Goal: Information Seeking & Learning: Learn about a topic

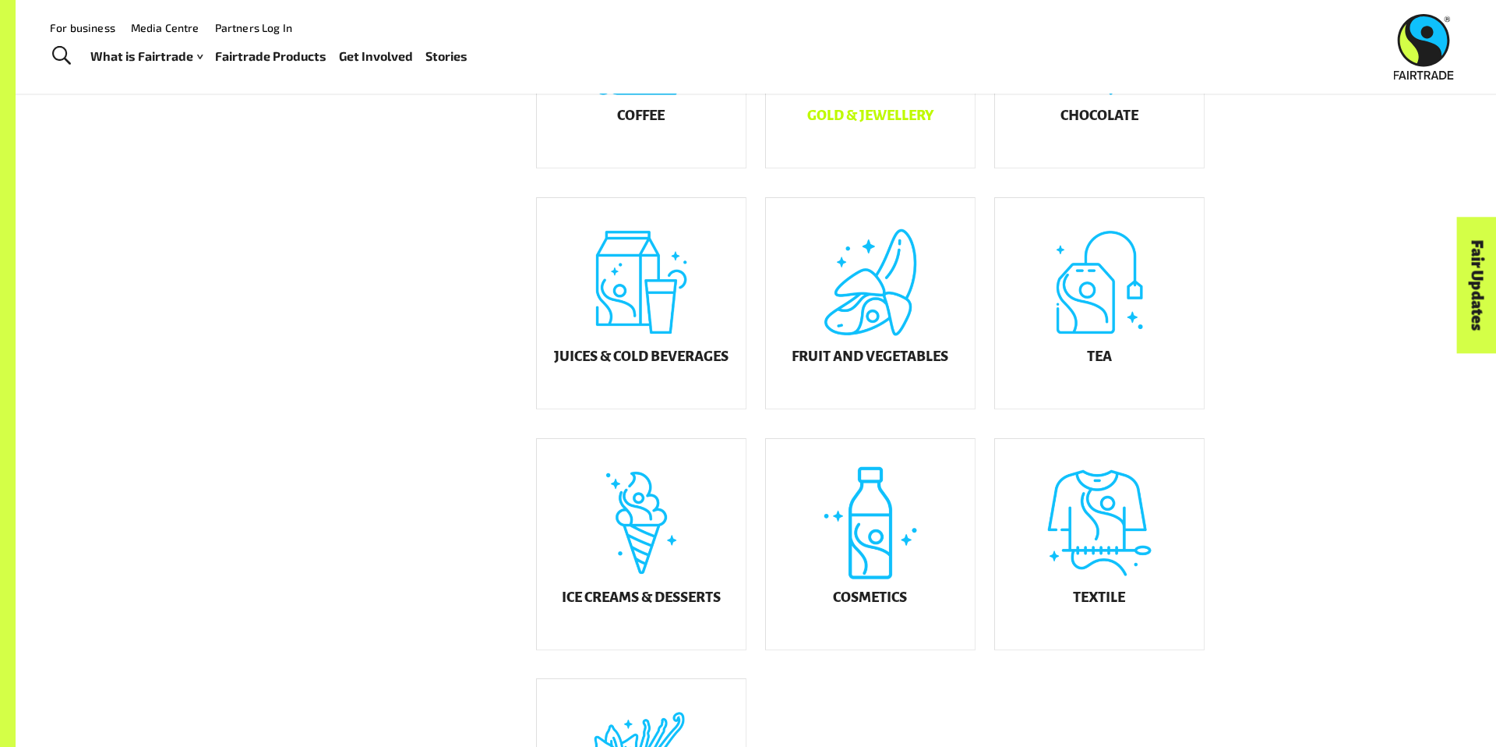
scroll to position [564, 0]
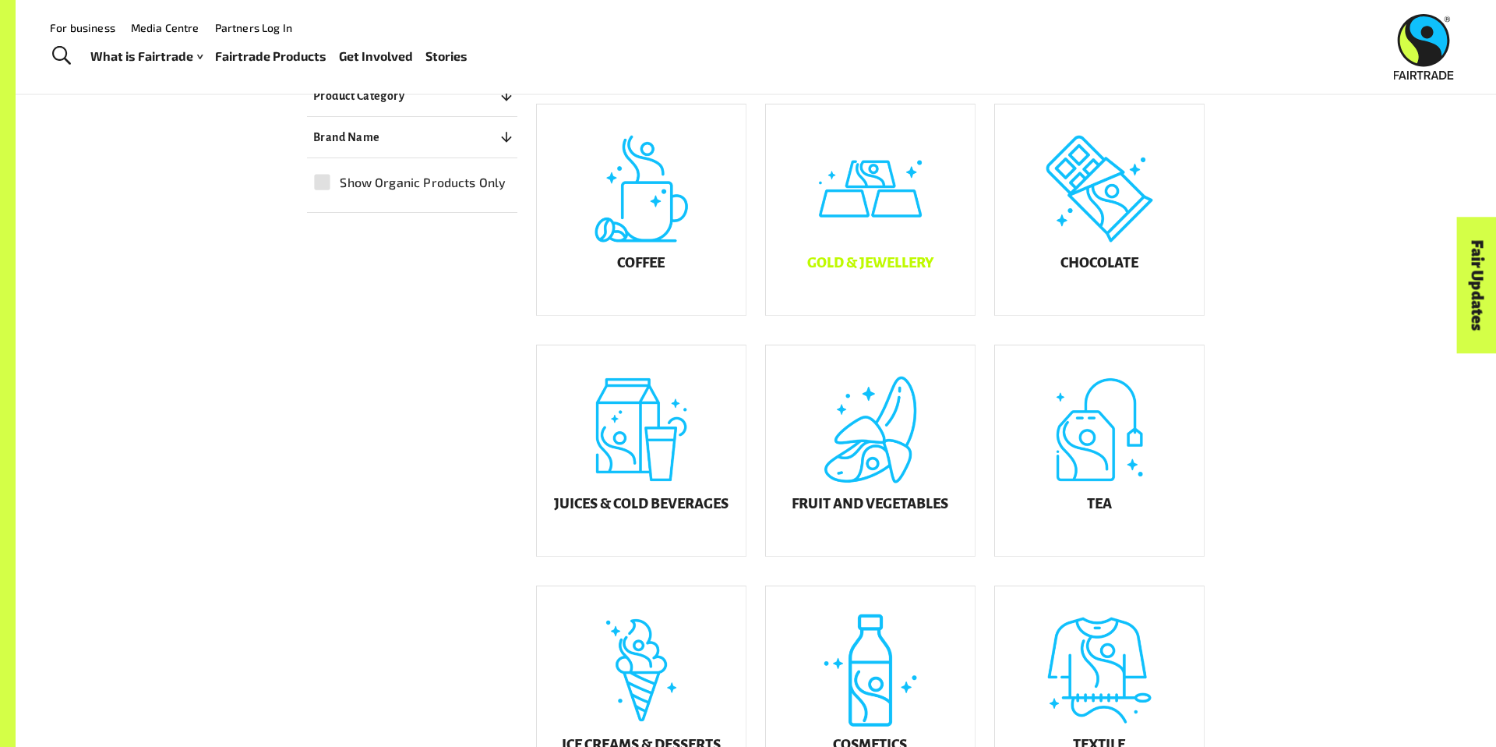
click at [873, 221] on div "Gold & Jewellery" at bounding box center [870, 209] width 209 height 210
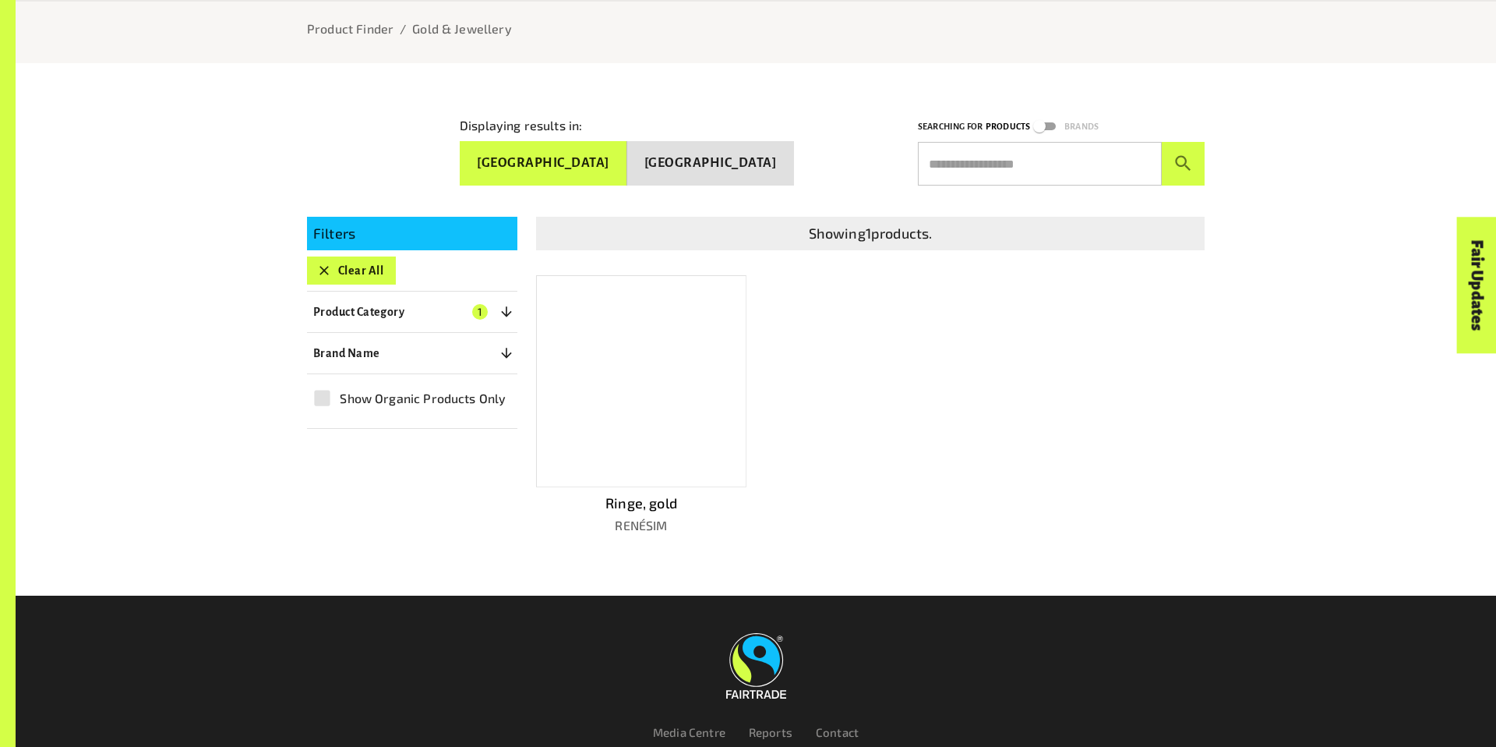
scroll to position [334, 0]
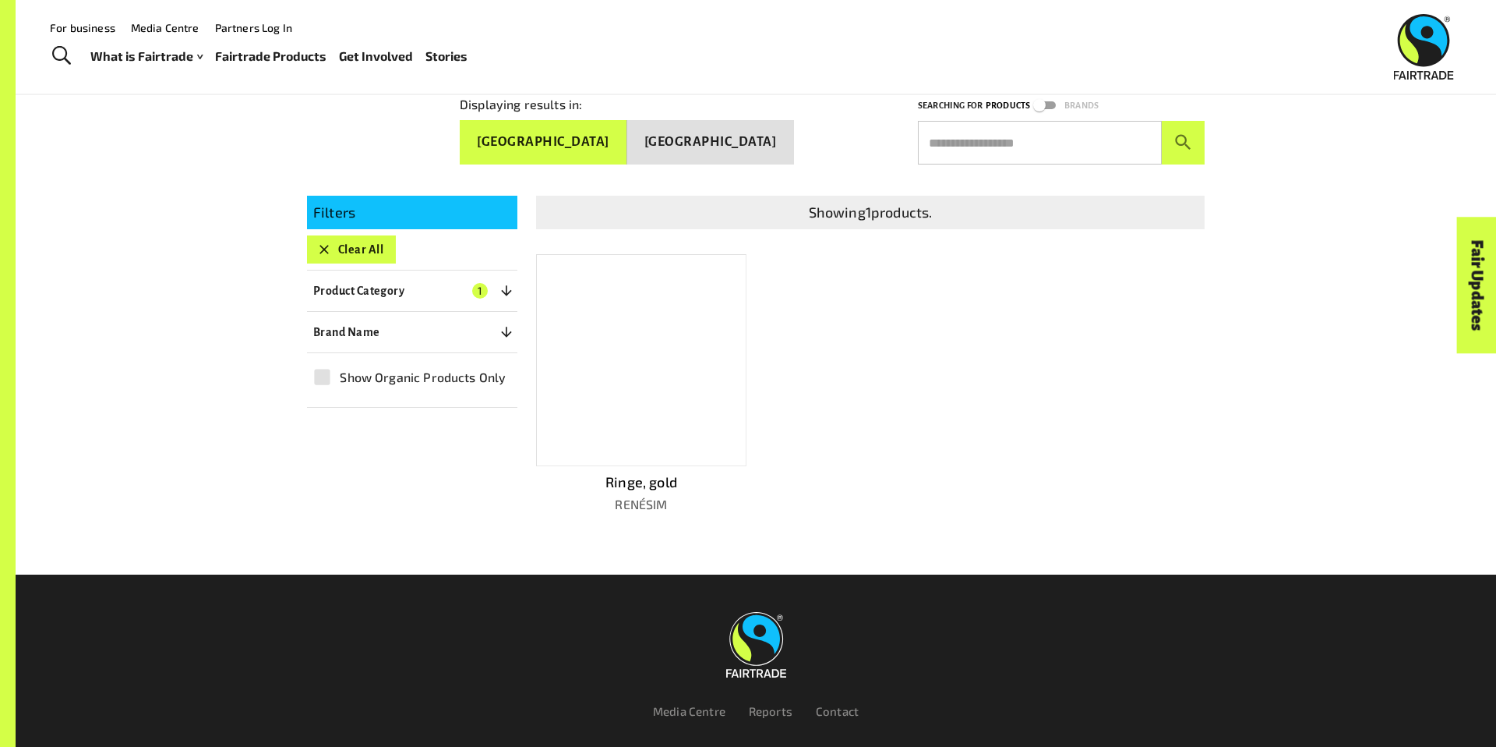
click at [641, 334] on div at bounding box center [641, 360] width 210 height 212
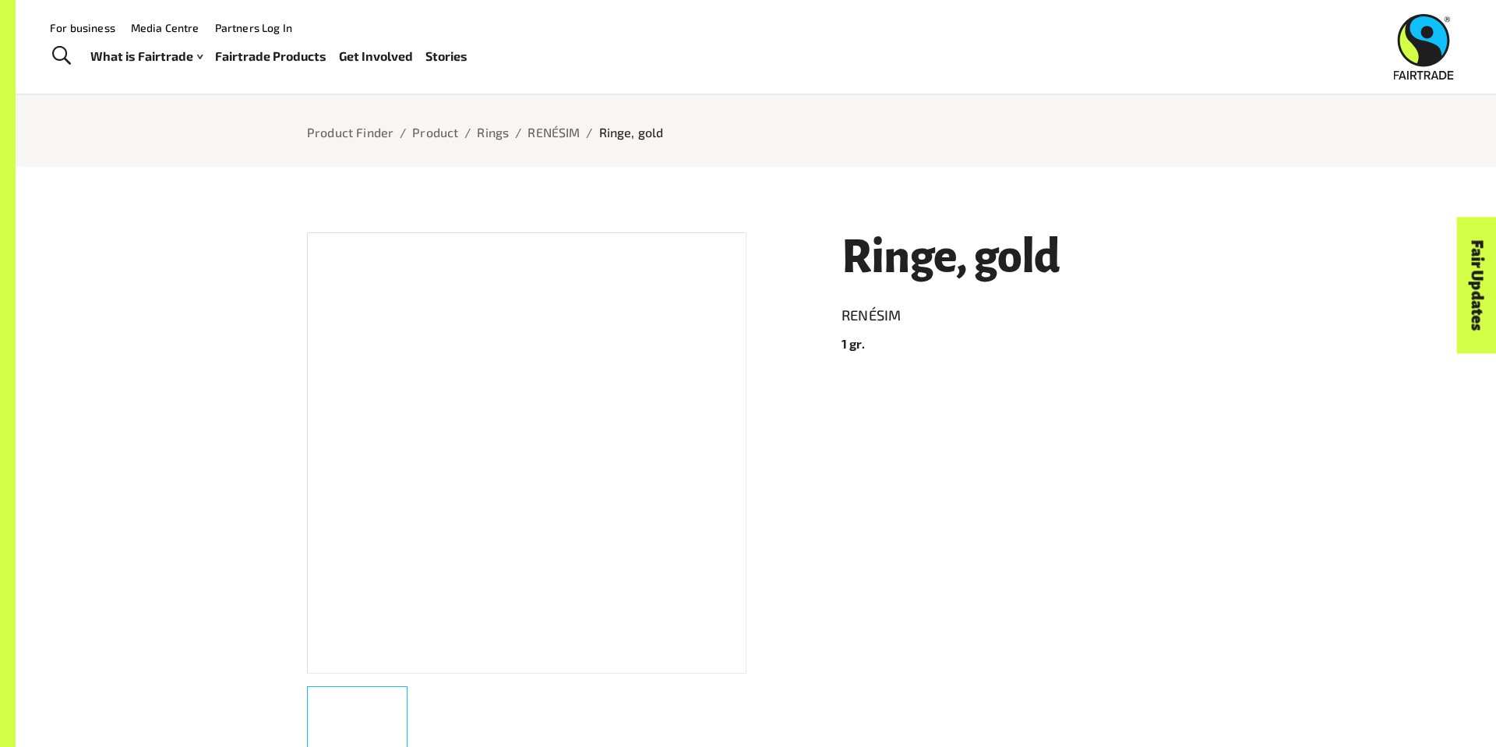
scroll to position [19, 0]
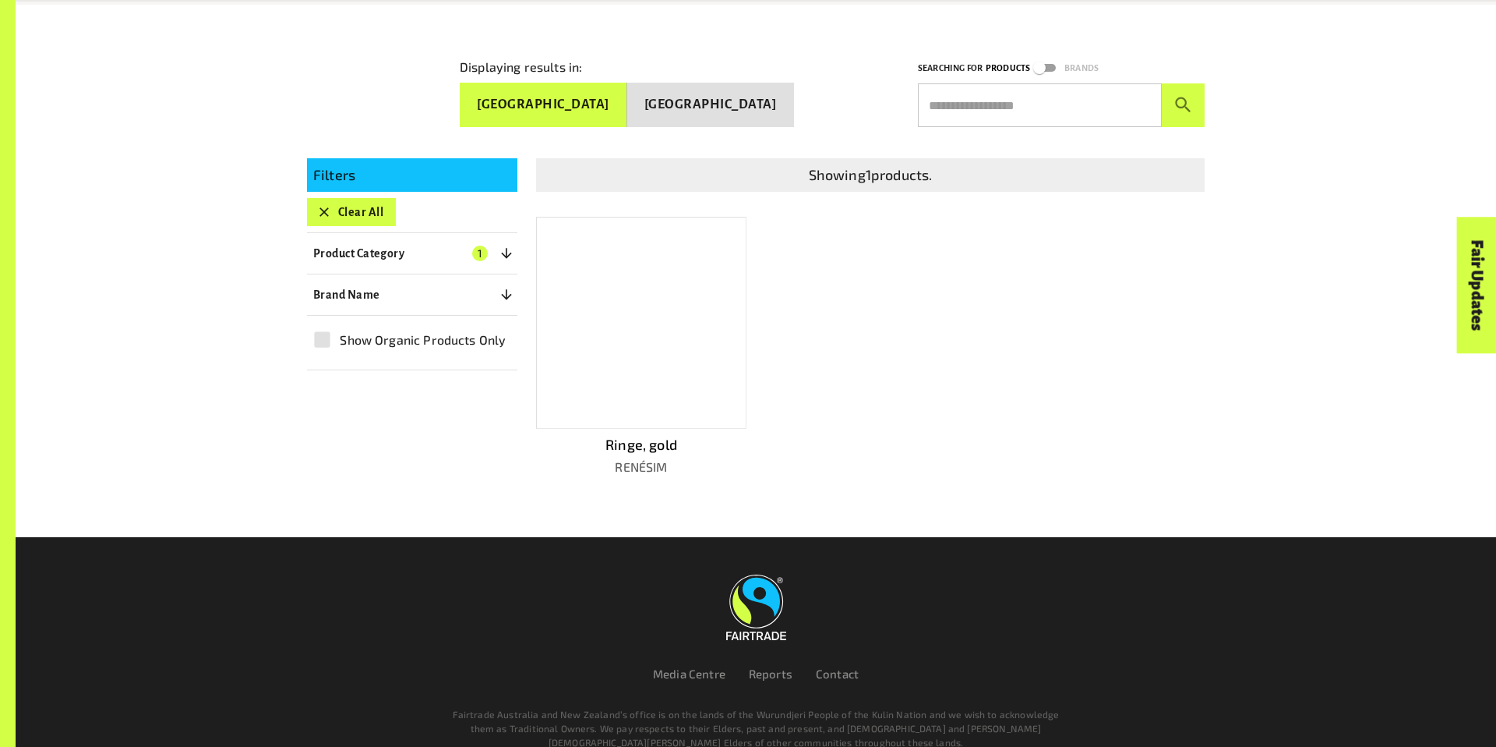
scroll to position [292, 0]
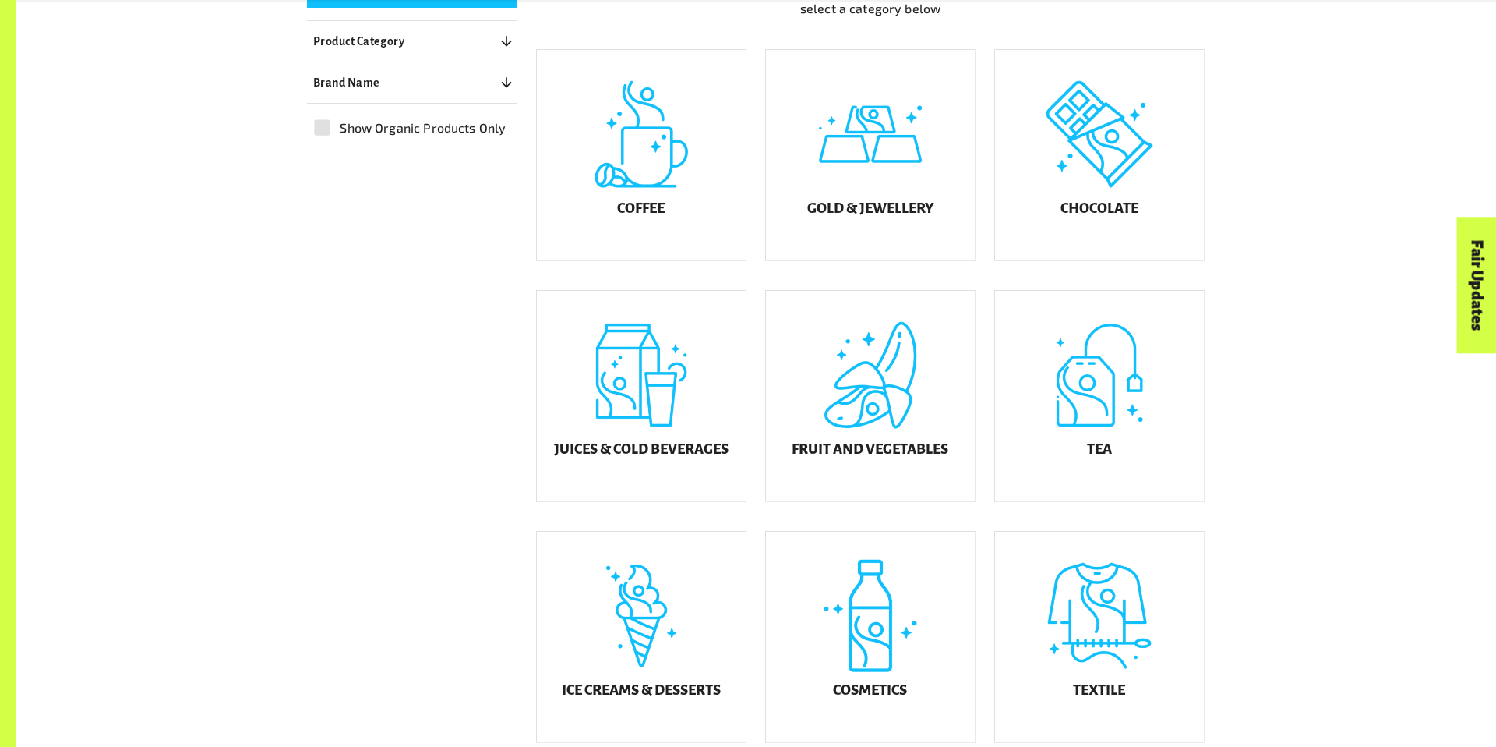
scroll to position [115, 0]
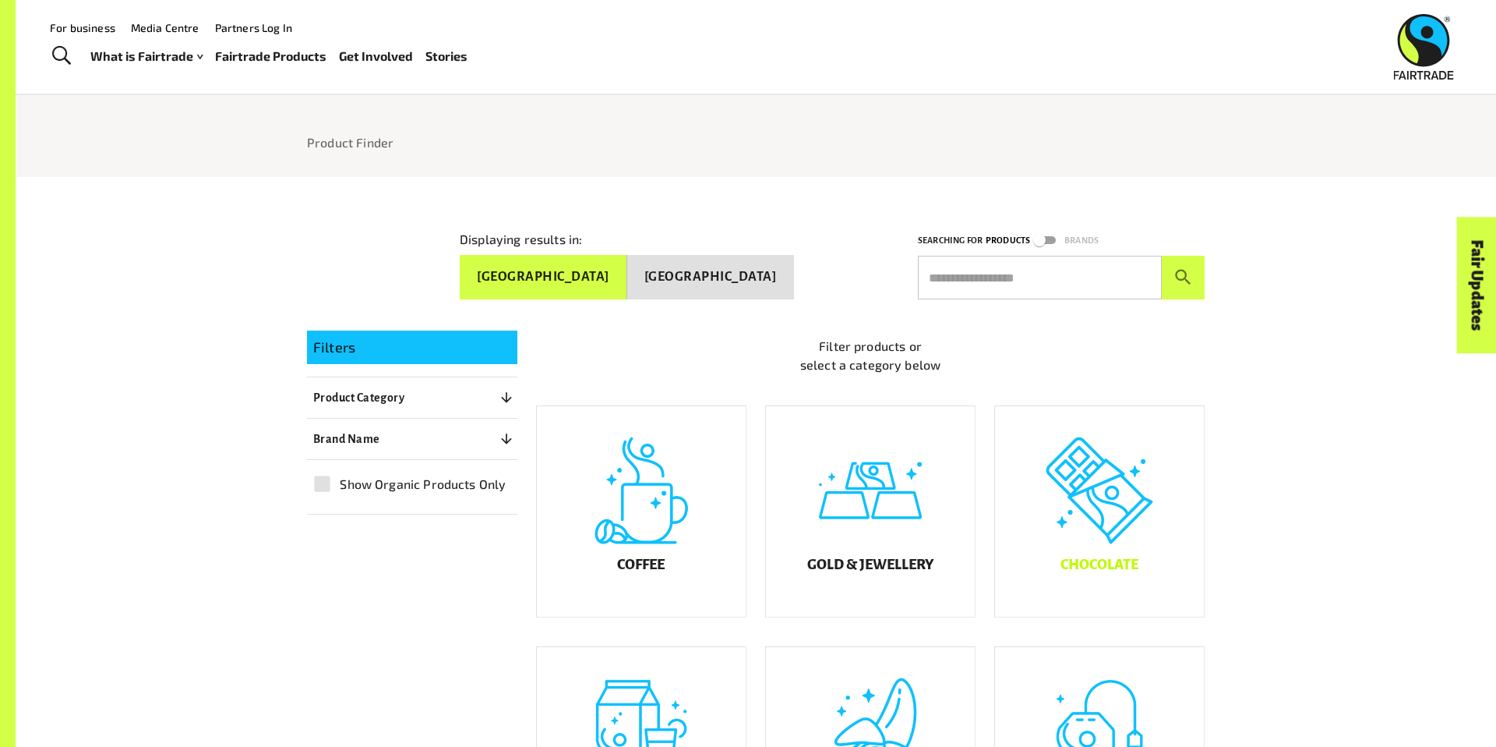
click at [1101, 540] on div "Chocolate" at bounding box center [1099, 511] width 209 height 210
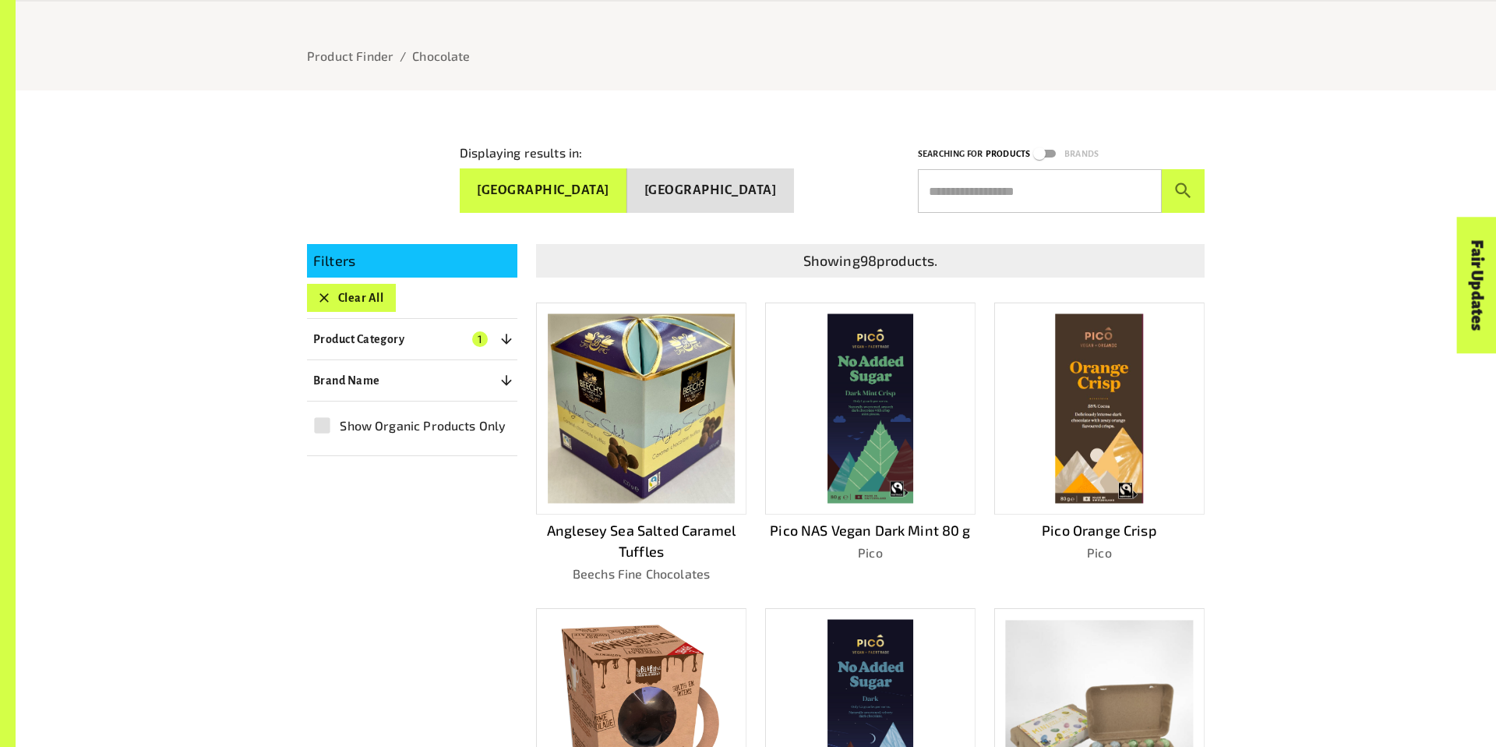
scroll to position [255, 0]
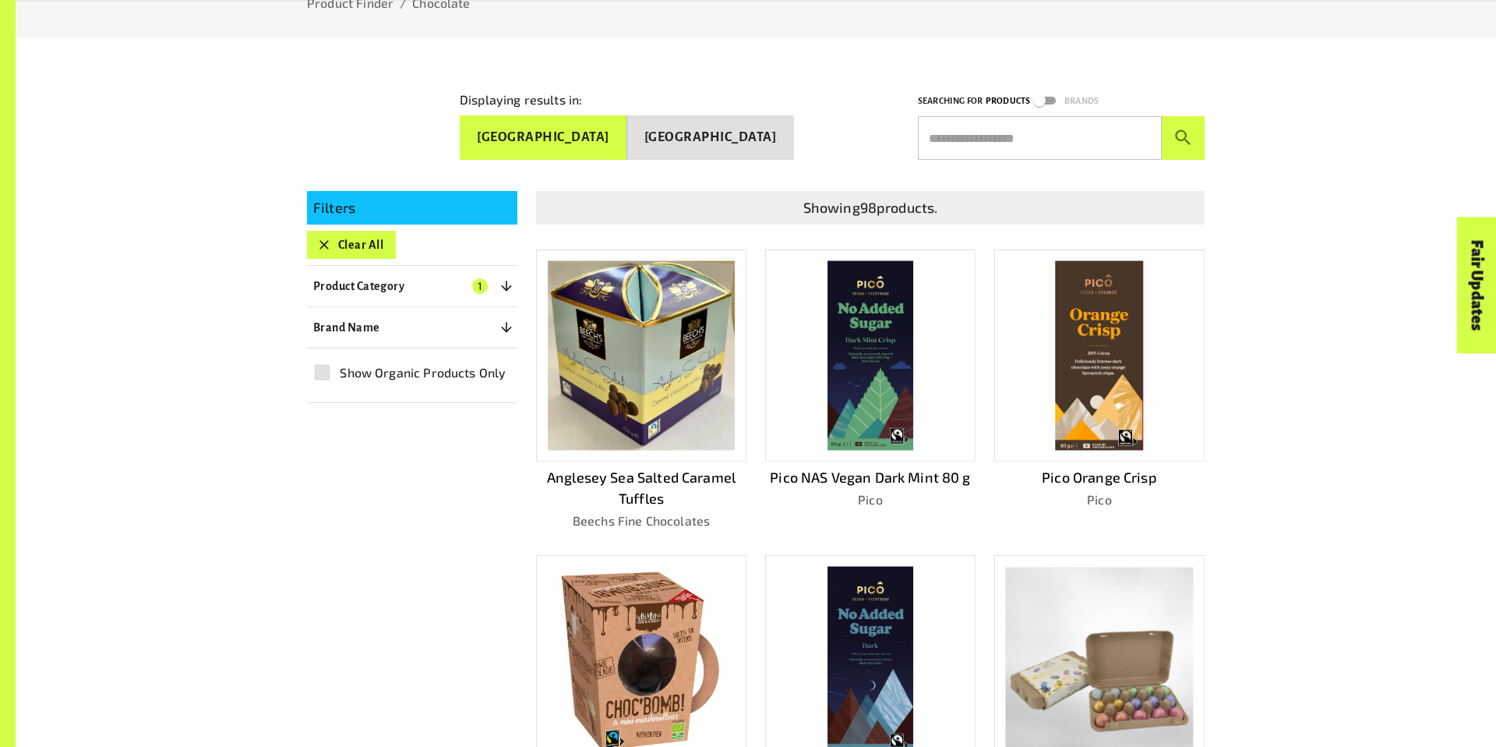
click at [867, 354] on img at bounding box center [871, 354] width 86 height 189
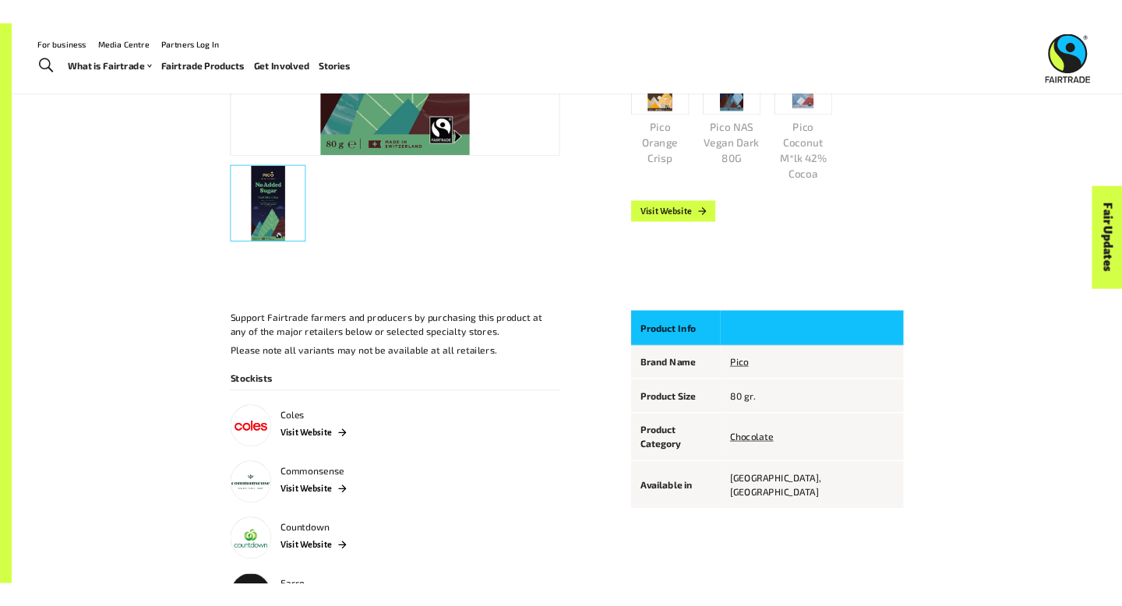
scroll to position [298, 0]
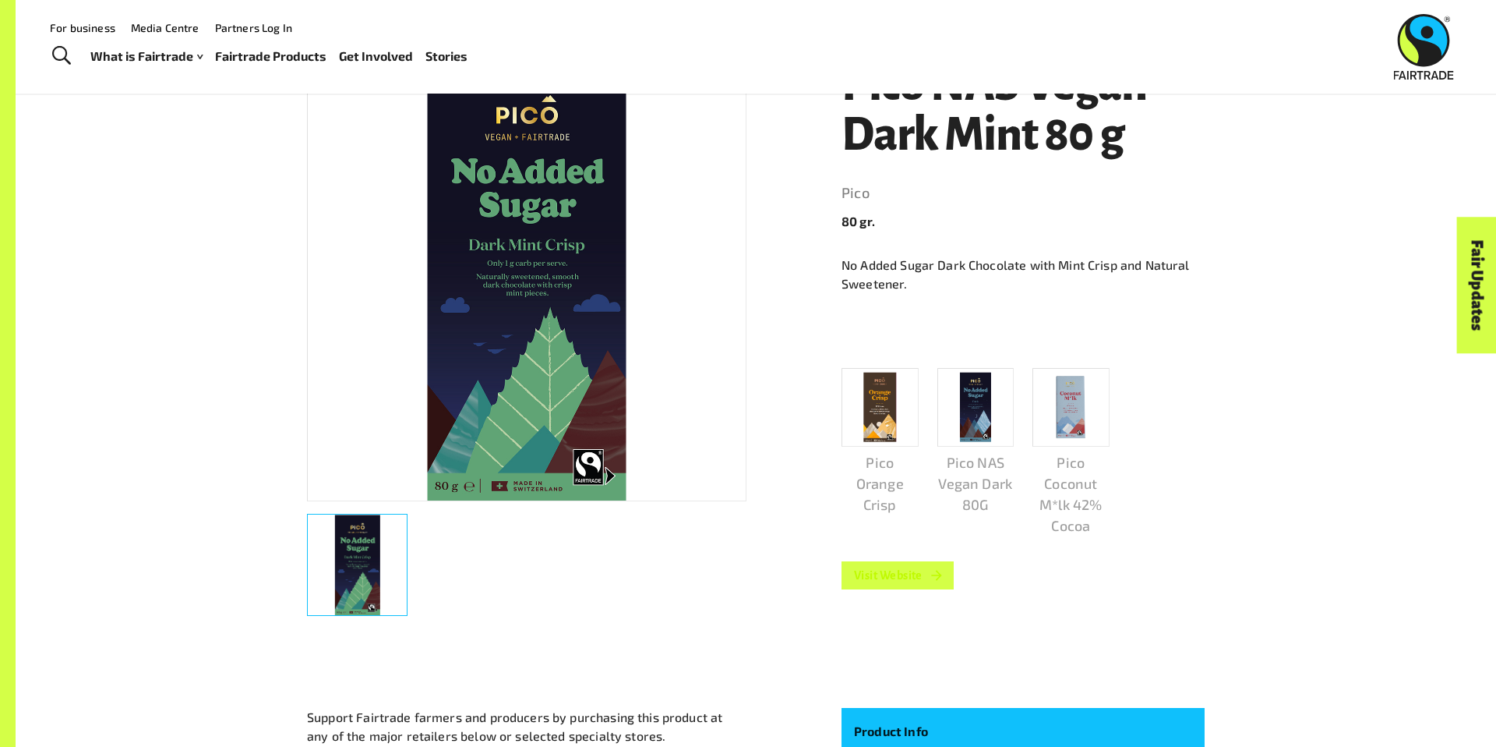
click at [887, 580] on link "Visit Website" at bounding box center [898, 575] width 112 height 28
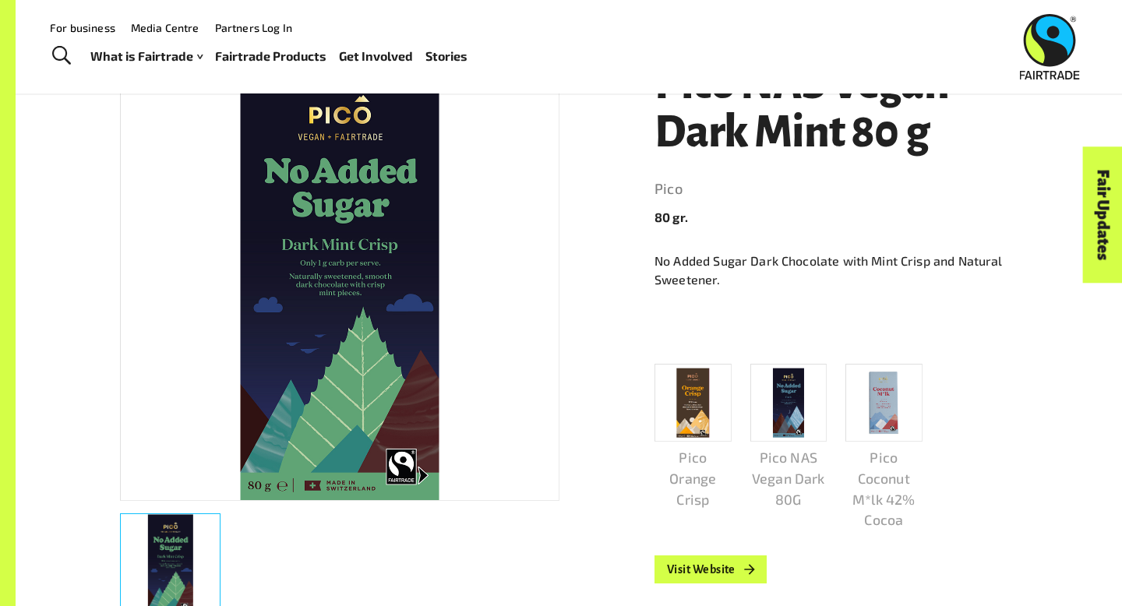
scroll to position [0, 0]
